Goal: Task Accomplishment & Management: Manage account settings

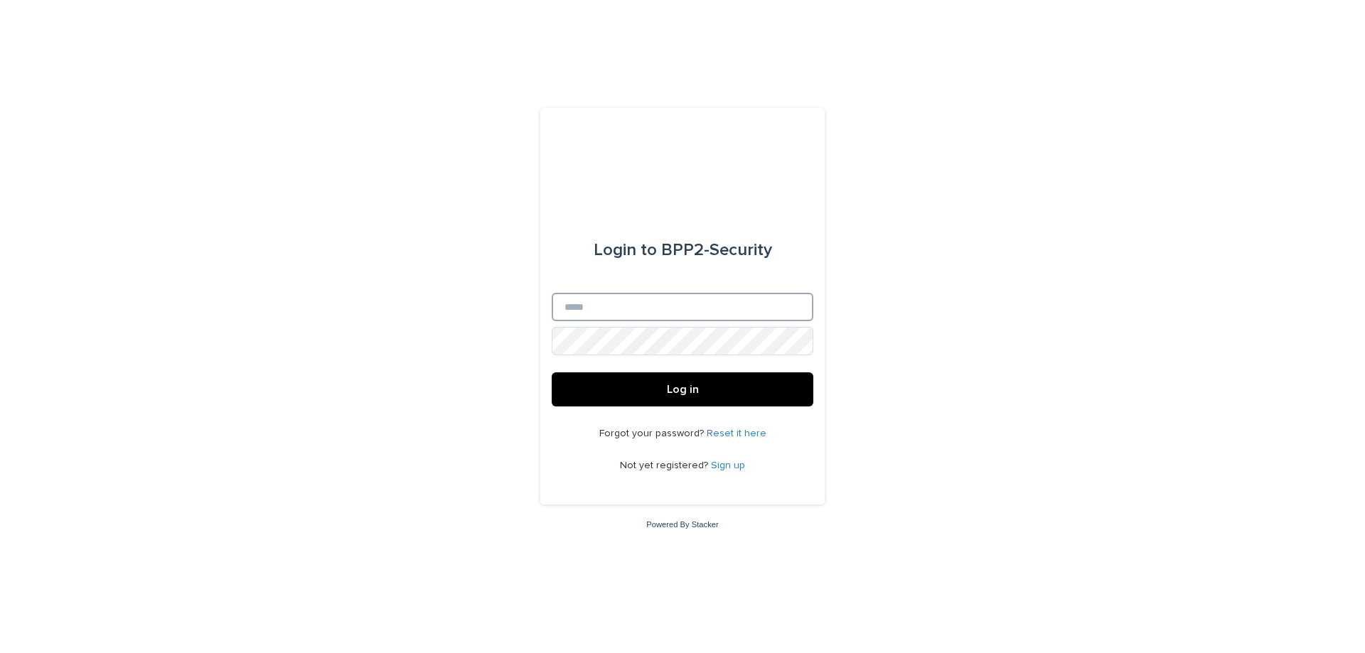
type input "**********"
click at [660, 392] on button "Log in" at bounding box center [683, 389] width 262 height 34
type input "**********"
click at [644, 391] on button "Log in" at bounding box center [683, 389] width 262 height 34
